Goal: Navigation & Orientation: Find specific page/section

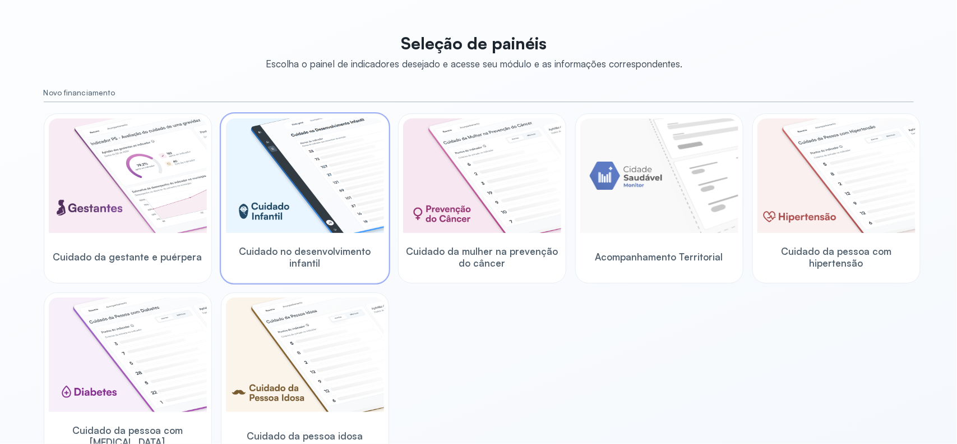
scroll to position [140, 0]
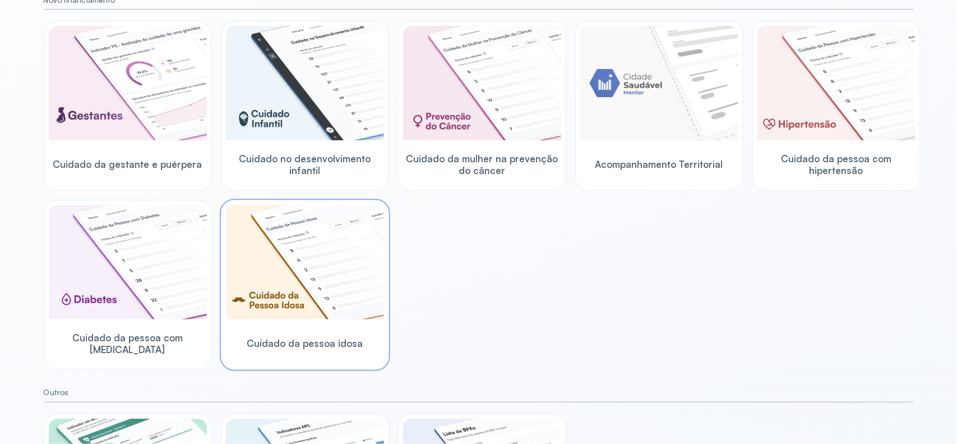
click at [303, 259] on img at bounding box center [305, 262] width 158 height 114
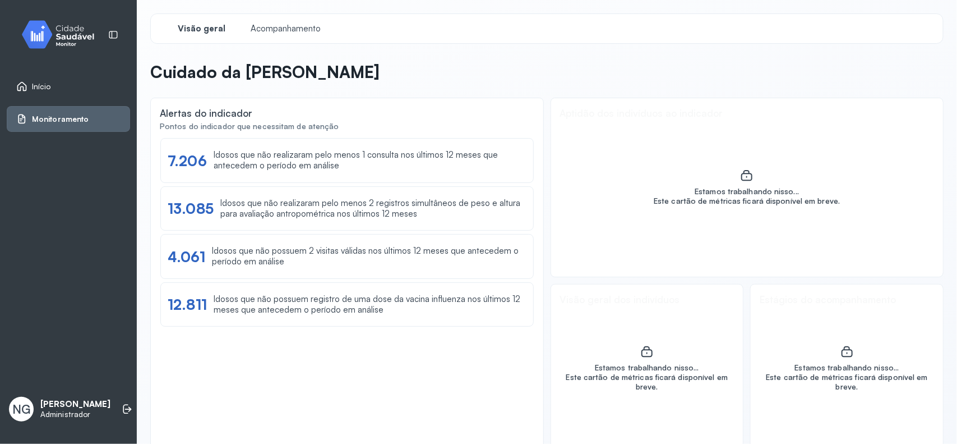
click at [35, 82] on span "Início" at bounding box center [41, 87] width 19 height 10
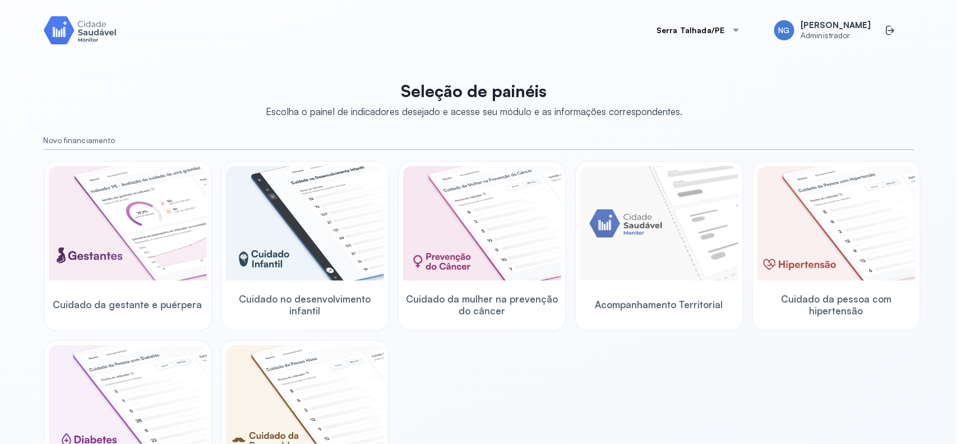
click at [741, 26] on div at bounding box center [736, 30] width 9 height 9
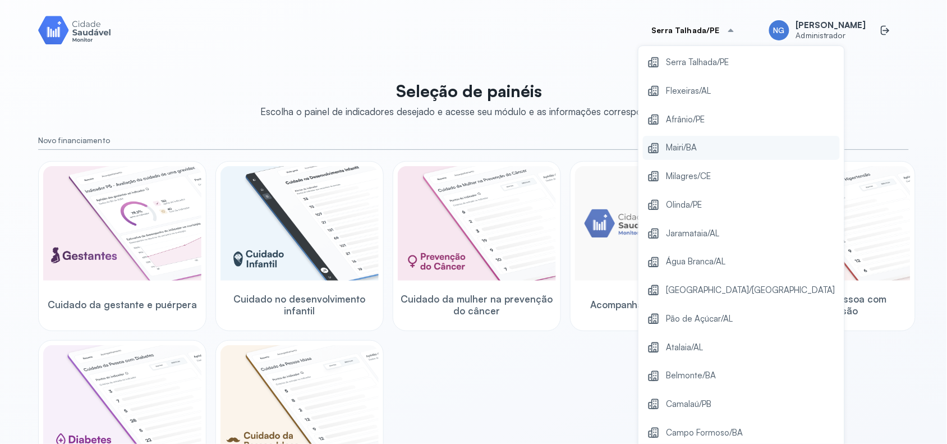
click at [697, 143] on span "Mairi/BA" at bounding box center [681, 147] width 31 height 15
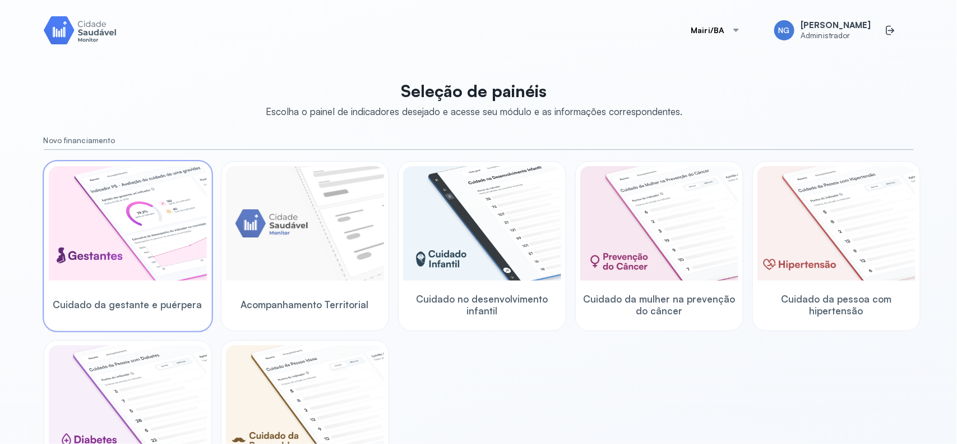
scroll to position [70, 0]
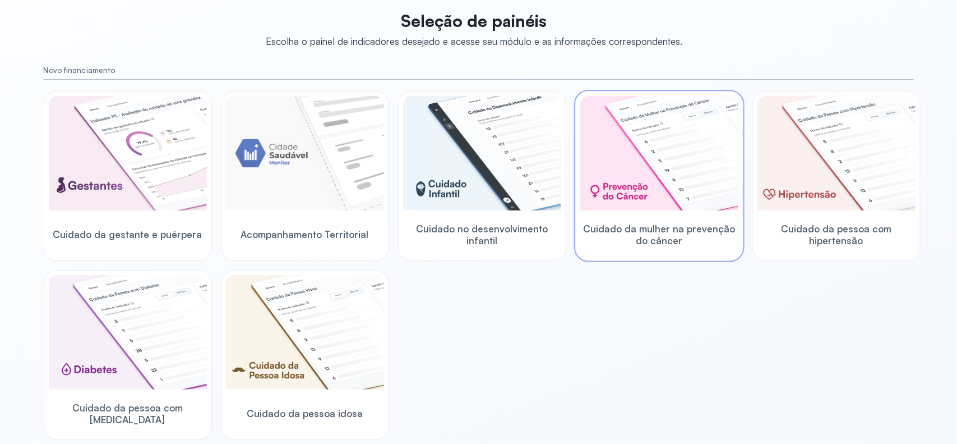
click at [632, 227] on span "Cuidado da mulher na prevenção do câncer" at bounding box center [660, 235] width 158 height 24
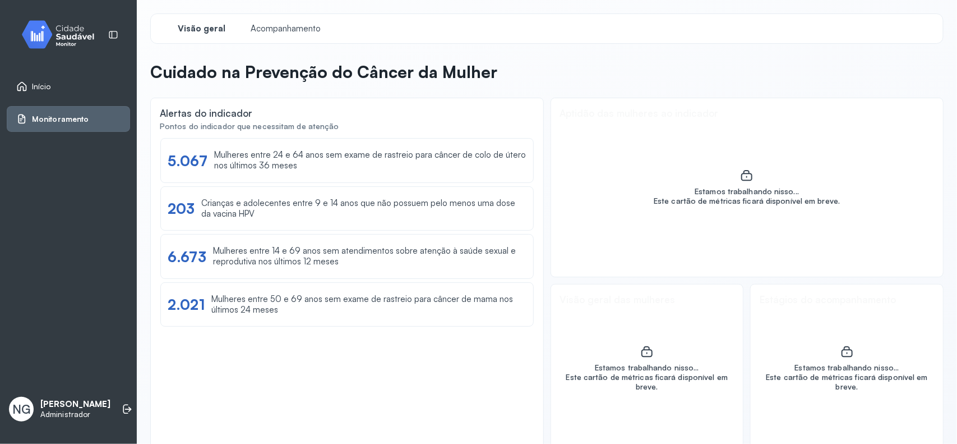
click at [47, 82] on span "Início" at bounding box center [41, 87] width 19 height 10
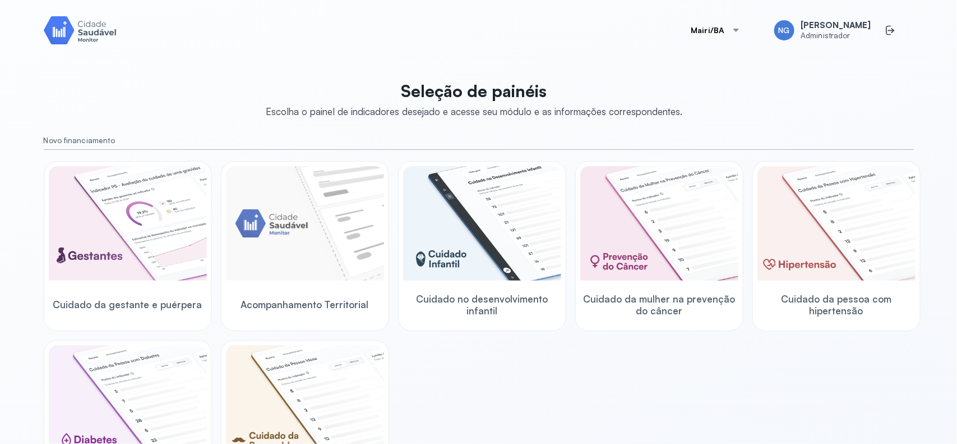
click at [739, 31] on button "Mairi/BA" at bounding box center [716, 30] width 76 height 22
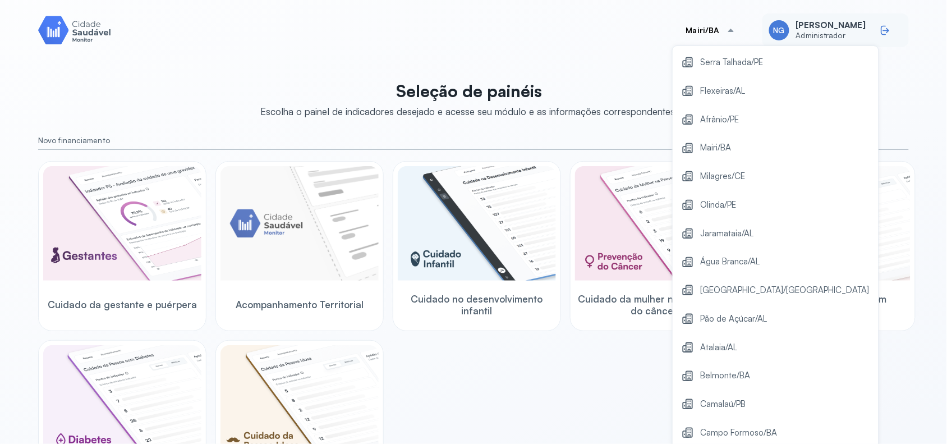
click at [883, 30] on icon at bounding box center [886, 30] width 7 height 5
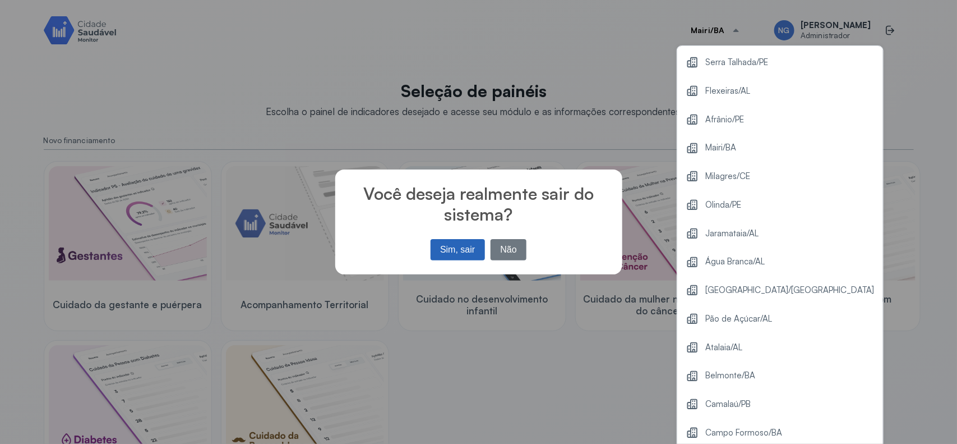
click at [453, 251] on button "Sim, sair" at bounding box center [458, 249] width 54 height 21
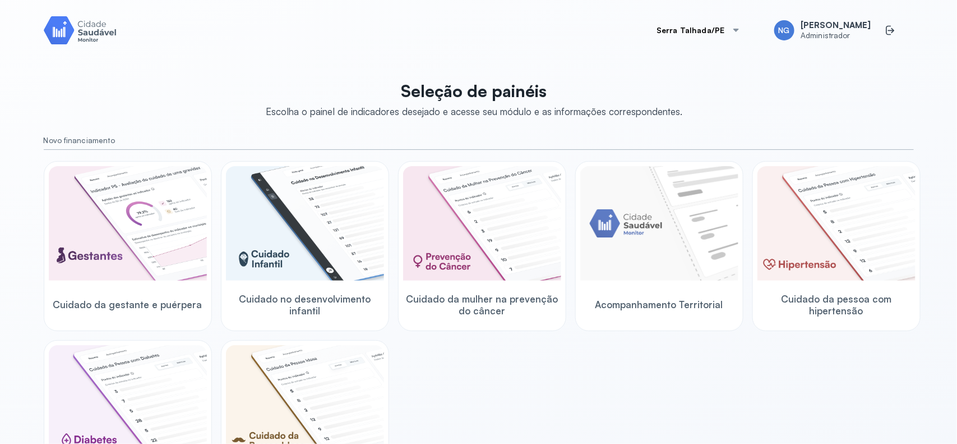
click at [702, 30] on button "Serra Talhada/PE" at bounding box center [698, 30] width 110 height 22
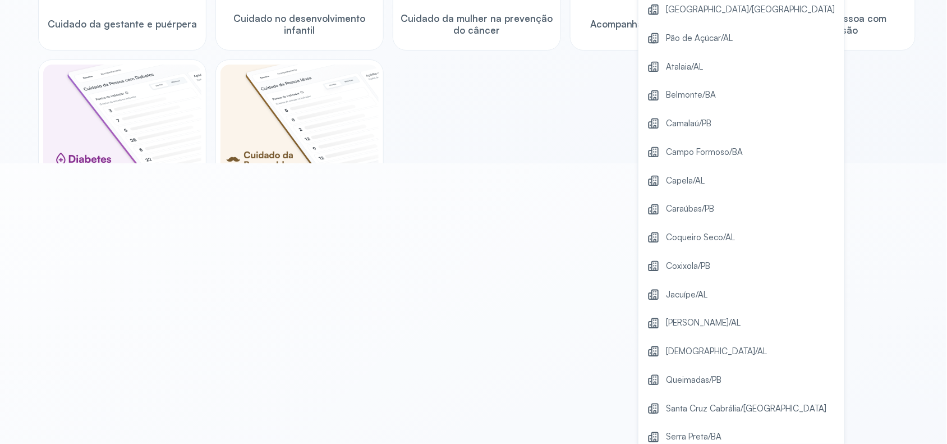
scroll to position [345, 0]
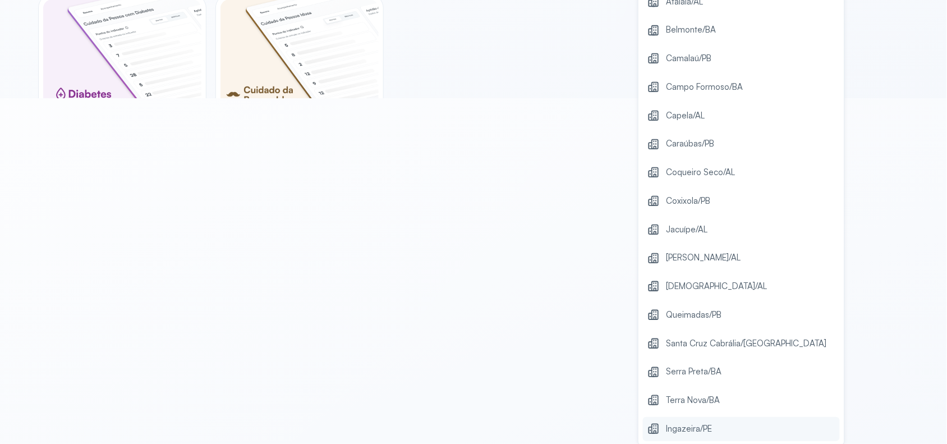
click at [699, 425] on span "Ingazeira/PE" at bounding box center [689, 428] width 46 height 15
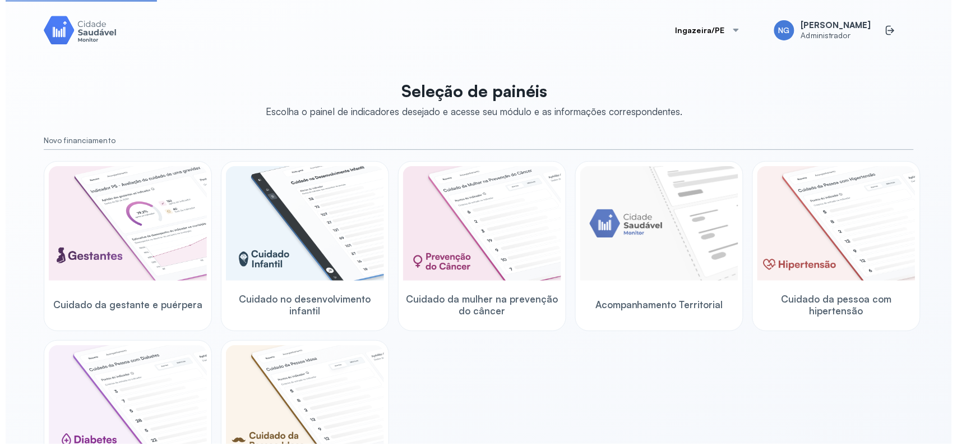
scroll to position [0, 0]
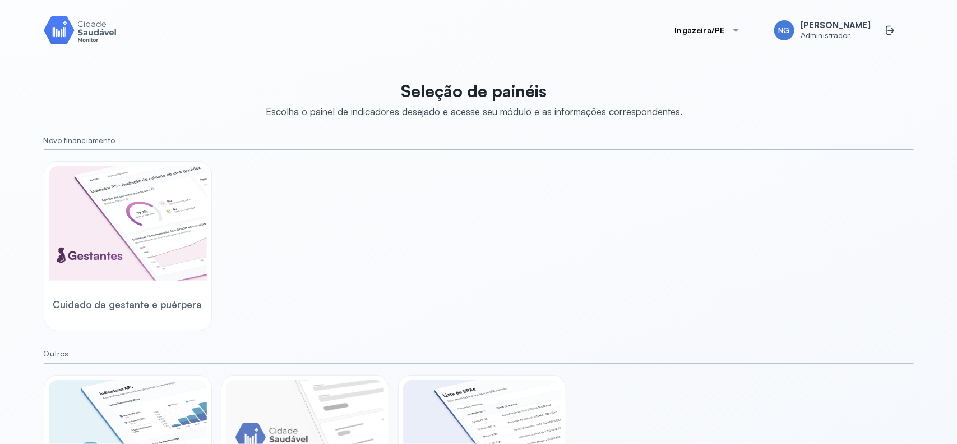
click at [754, 27] on button "Ingazeira/PE" at bounding box center [708, 30] width 93 height 22
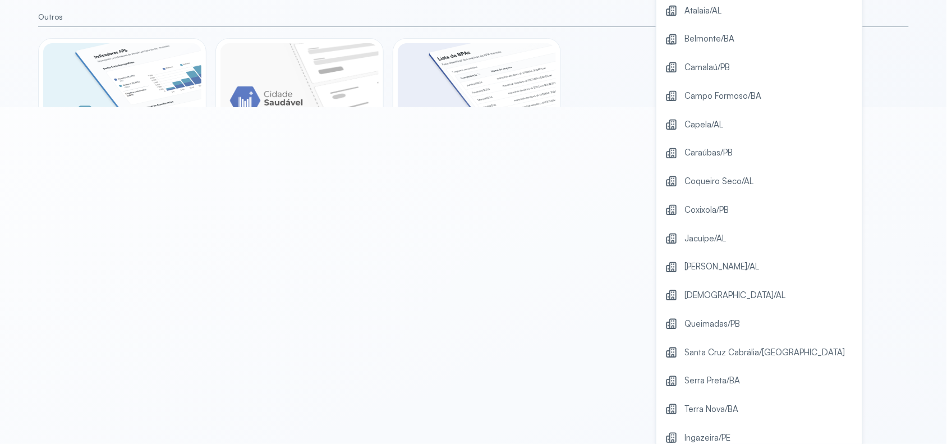
scroll to position [345, 0]
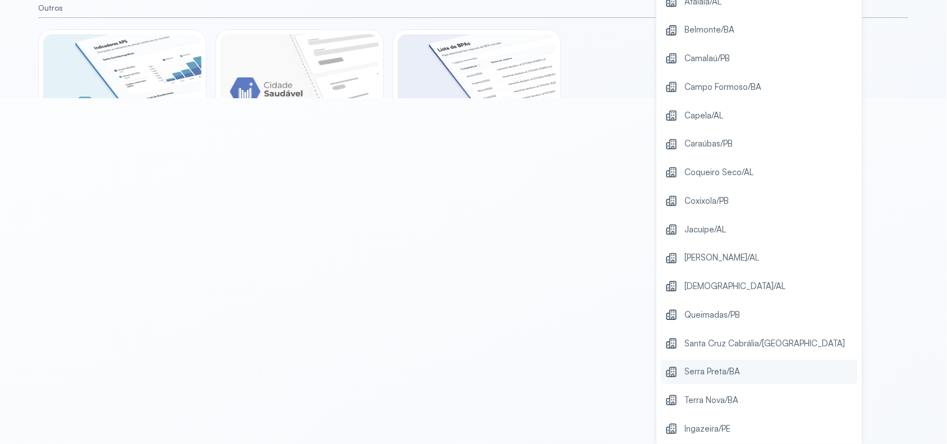
click at [708, 366] on span "Serra Preta/BA" at bounding box center [712, 371] width 56 height 15
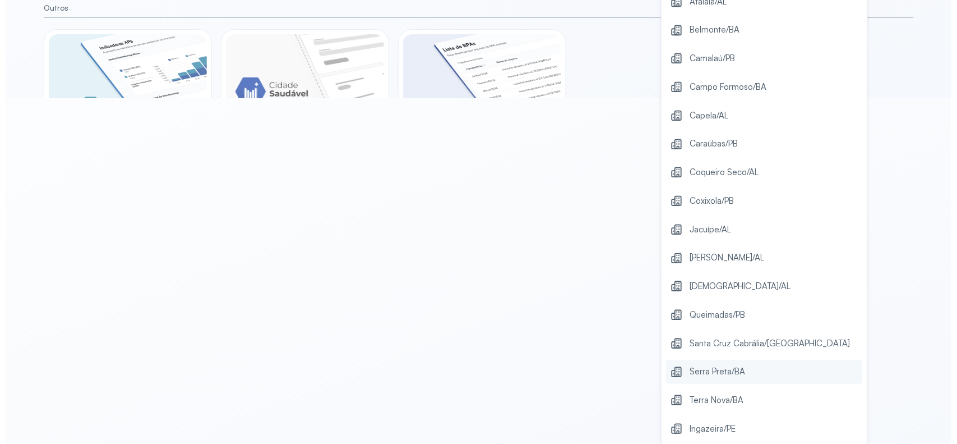
scroll to position [0, 0]
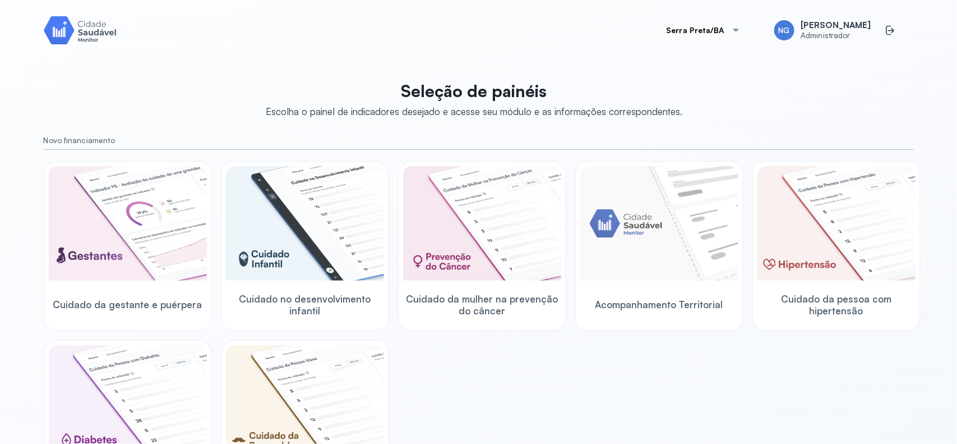
click at [741, 31] on div at bounding box center [736, 30] width 9 height 9
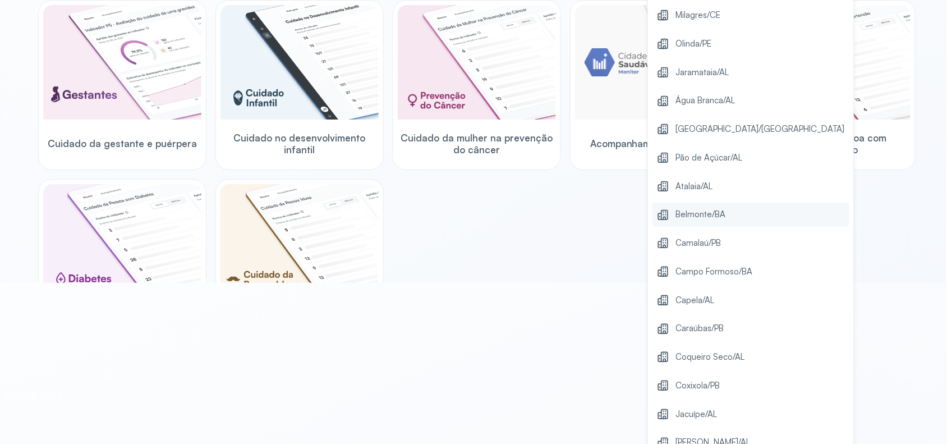
scroll to position [345, 0]
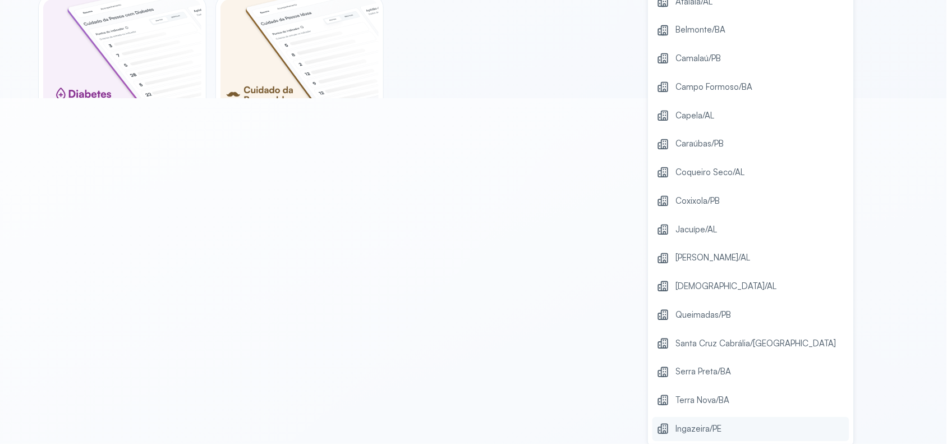
click at [722, 421] on span "Ingazeira/PE" at bounding box center [699, 428] width 46 height 15
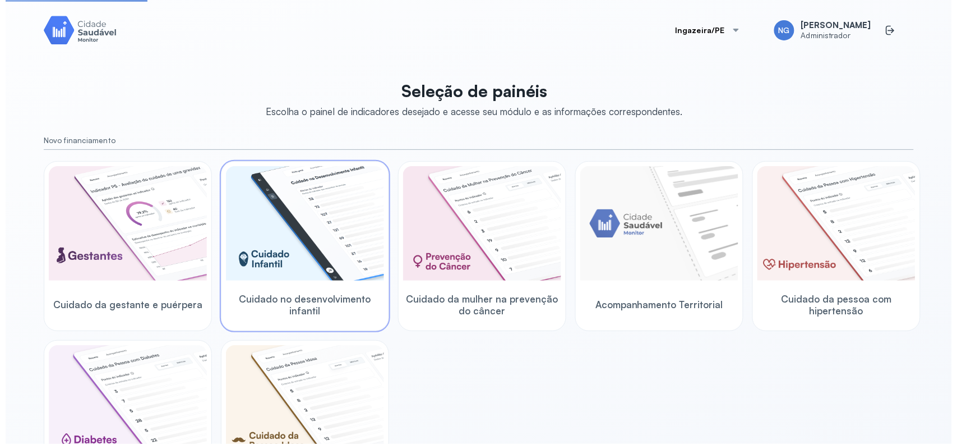
scroll to position [0, 0]
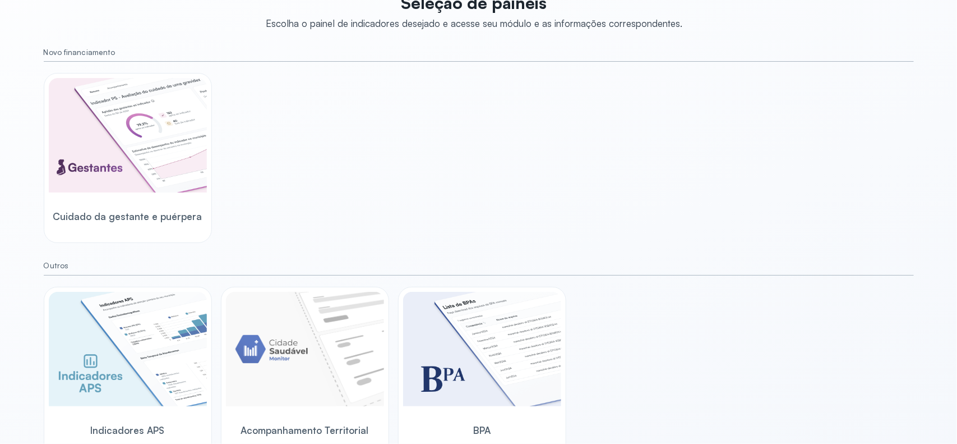
scroll to position [101, 0]
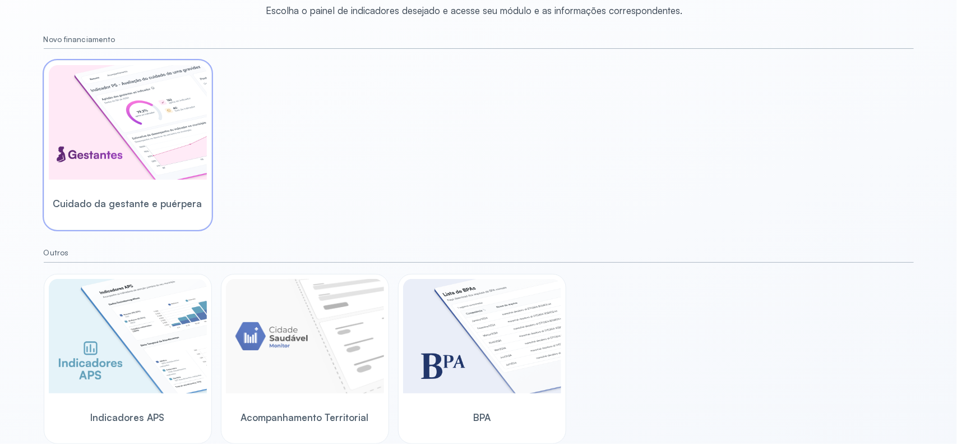
click at [155, 154] on img at bounding box center [128, 122] width 158 height 114
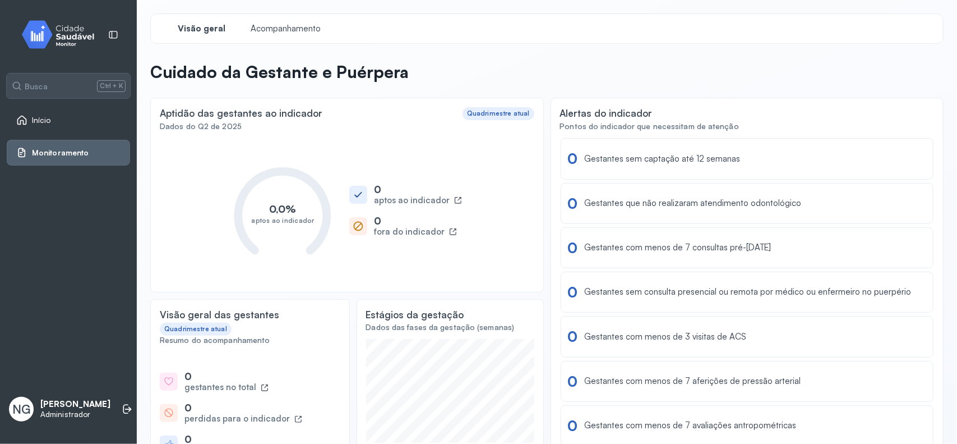
click at [42, 116] on span "Início" at bounding box center [41, 121] width 19 height 10
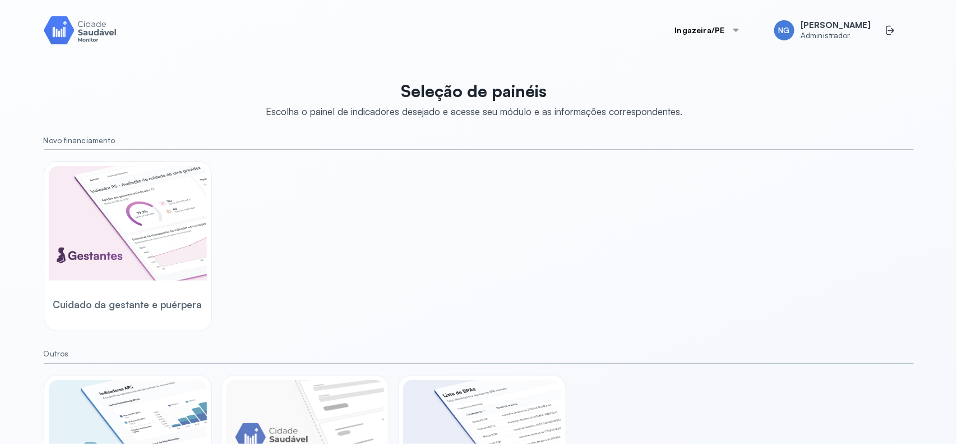
click at [741, 28] on div at bounding box center [736, 30] width 9 height 9
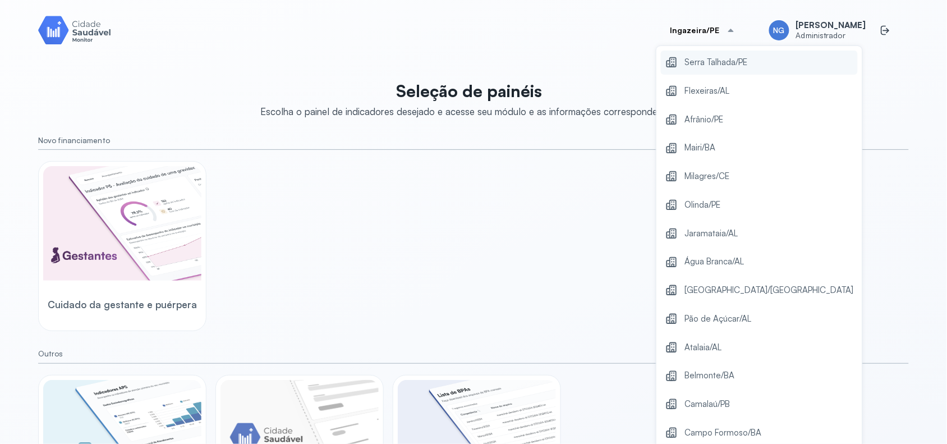
click at [720, 65] on span "Serra Talhada/PE" at bounding box center [715, 62] width 63 height 15
